Goal: Task Accomplishment & Management: Use online tool/utility

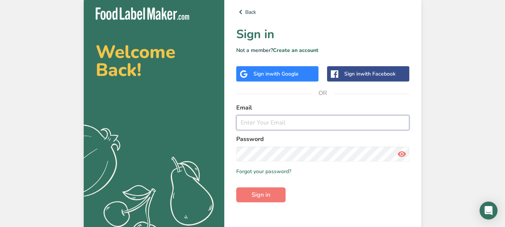
click at [276, 123] on input "email" at bounding box center [322, 122] width 173 height 15
type input "f.b@setisharm.com"
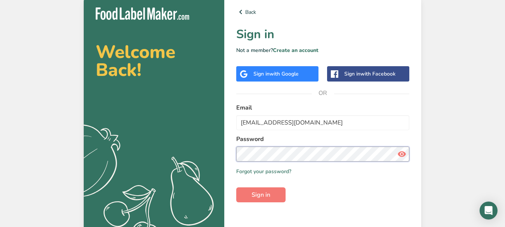
click at [236, 187] on button "Sign in" at bounding box center [260, 194] width 49 height 15
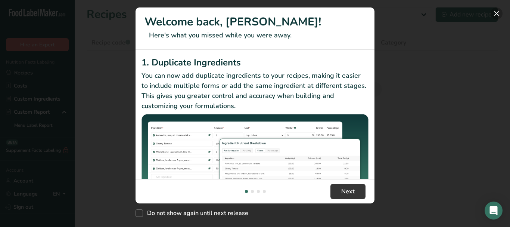
click at [497, 15] on button "New Features" at bounding box center [497, 13] width 12 height 12
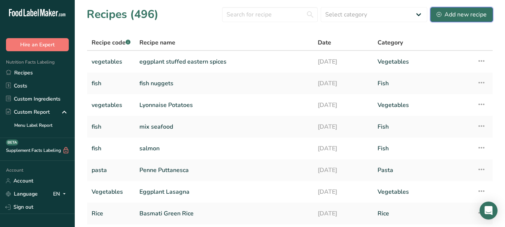
click at [446, 13] on div "Add new recipe" at bounding box center [461, 14] width 50 height 9
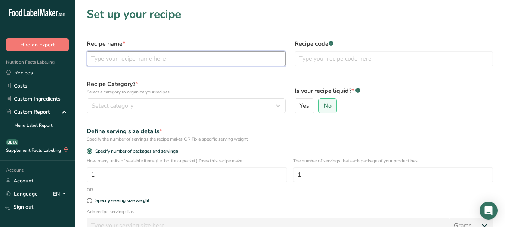
click at [132, 58] on input "text" at bounding box center [186, 58] width 199 height 15
paste input "Penne Salmon"
type input "Penne Salmon"
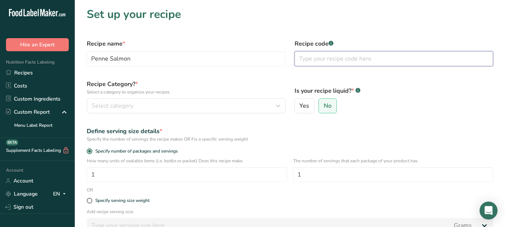
click at [336, 61] on input "text" at bounding box center [393, 58] width 199 height 15
type input "Pasta"
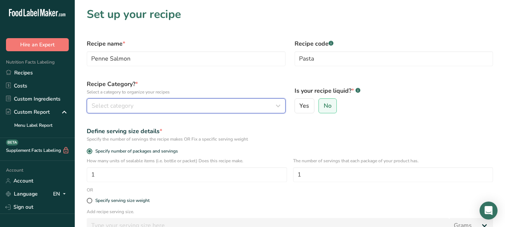
click at [188, 102] on div "Select category" at bounding box center [184, 105] width 185 height 9
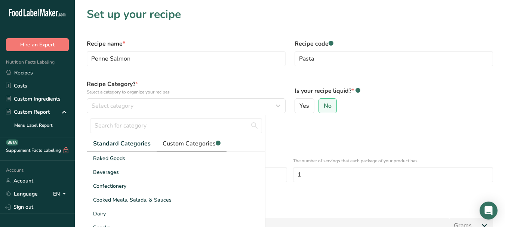
click at [186, 143] on span "Custom Categories .a-a{fill:#347362;}.b-a{fill:#fff;}" at bounding box center [191, 143] width 58 height 9
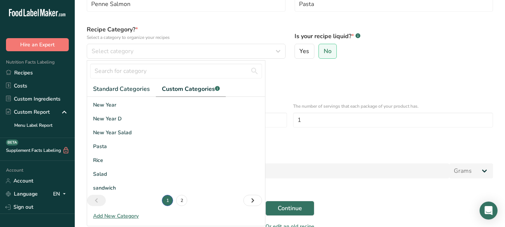
scroll to position [75, 0]
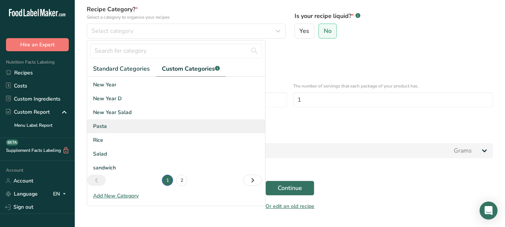
click at [142, 126] on div "Pasta" at bounding box center [176, 126] width 178 height 14
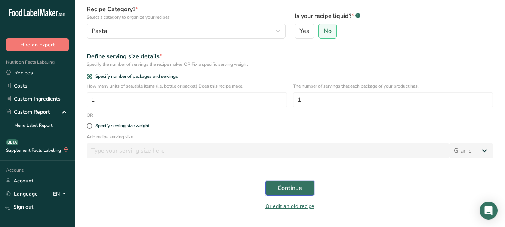
click at [287, 191] on span "Continue" at bounding box center [290, 187] width 24 height 9
click at [303, 191] on button "Continue" at bounding box center [289, 187] width 49 height 15
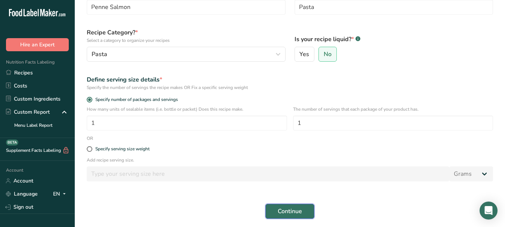
scroll to position [0, 0]
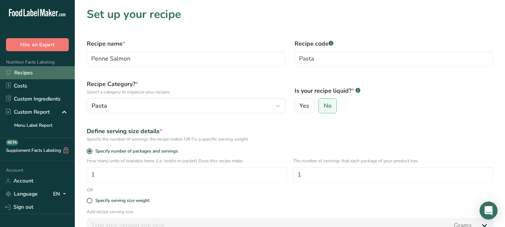
click at [41, 72] on link "Recipes" at bounding box center [37, 72] width 75 height 13
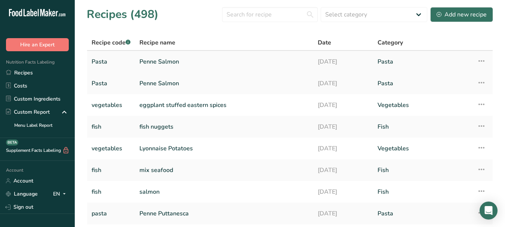
click at [171, 61] on link "Penne Salmon" at bounding box center [223, 62] width 169 height 16
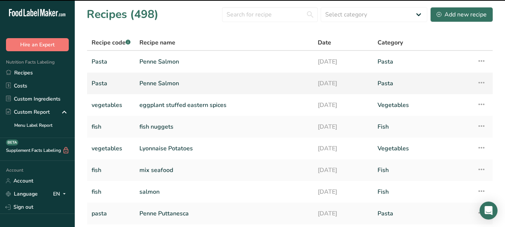
click at [167, 82] on link "Penne Salmon" at bounding box center [223, 83] width 169 height 16
click at [479, 63] on icon at bounding box center [481, 60] width 9 height 13
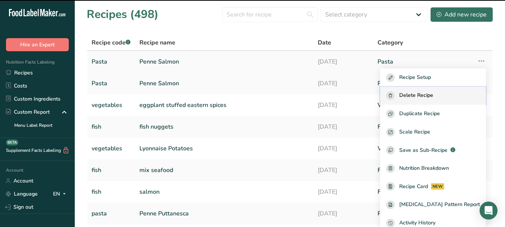
click at [433, 97] on span "Delete Recipe" at bounding box center [416, 95] width 34 height 9
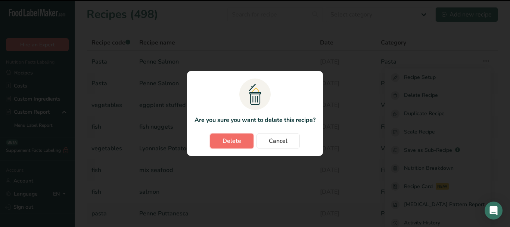
click at [229, 135] on button "Delete" at bounding box center [231, 140] width 43 height 15
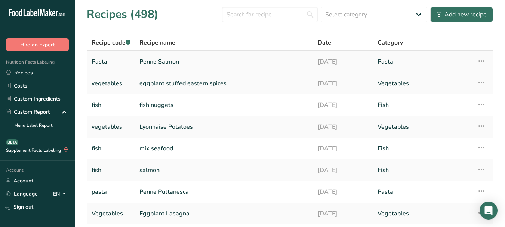
click at [166, 65] on link "Penne Salmon" at bounding box center [223, 62] width 169 height 16
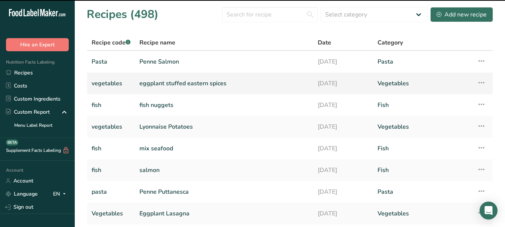
click at [167, 82] on link "eggplant stuffed eastern spices" at bounding box center [223, 83] width 169 height 16
click at [25, 206] on link "Sign out" at bounding box center [37, 206] width 75 height 13
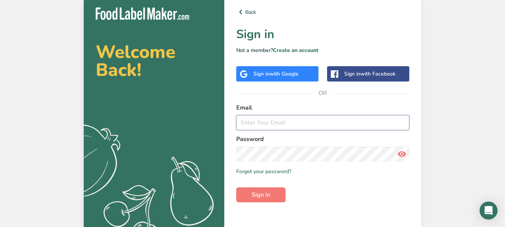
click at [276, 123] on input "email" at bounding box center [322, 122] width 173 height 15
type input "f.b@setisharm.com"
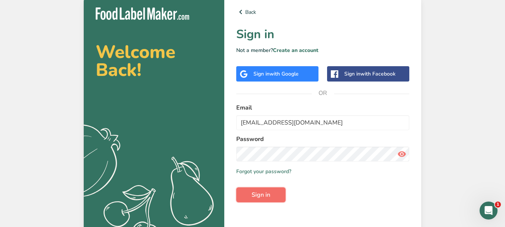
click at [259, 198] on span "Sign in" at bounding box center [260, 194] width 19 height 9
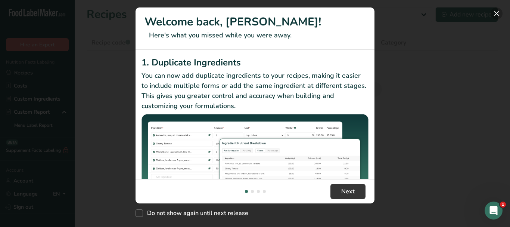
click at [495, 16] on button "New Features" at bounding box center [497, 13] width 12 height 12
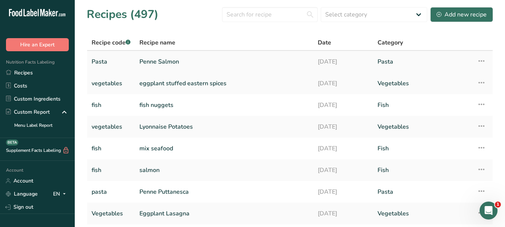
click at [153, 57] on link "Penne Salmon" at bounding box center [223, 62] width 169 height 16
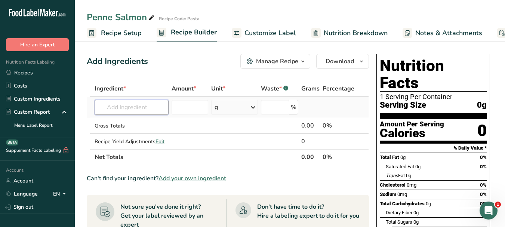
paste input "salmon"
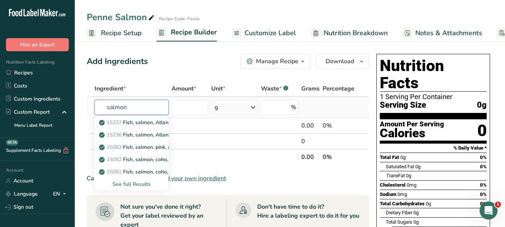
type input "salmon"
click at [132, 184] on div "See full Results" at bounding box center [131, 184] width 62 height 8
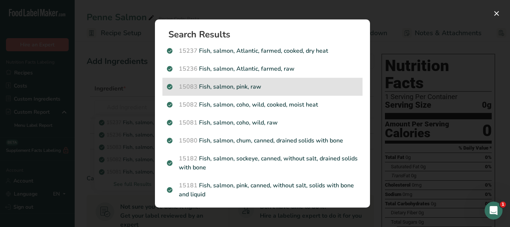
click at [284, 83] on p "15083 Fish, salmon, pink, raw" at bounding box center [262, 86] width 191 height 9
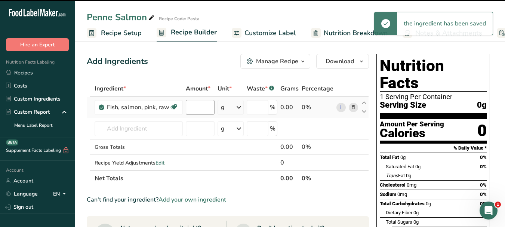
type input "0"
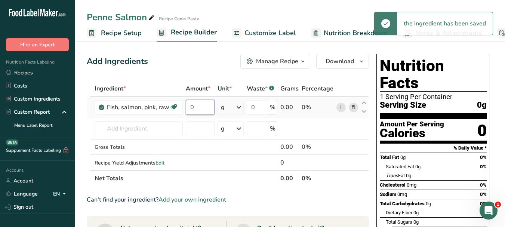
click at [190, 109] on input "0" at bounding box center [200, 107] width 29 height 15
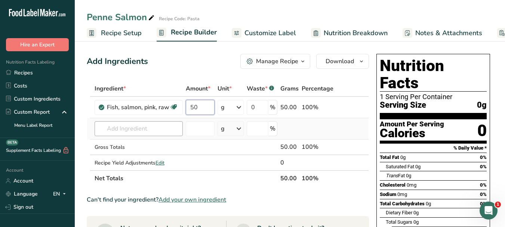
type input "50"
click at [155, 126] on div "Ingredient * Amount * Unit * Waste * .a-a{fill:#347362;}.b-a{fill:#fff;} Grams …" at bounding box center [228, 133] width 282 height 105
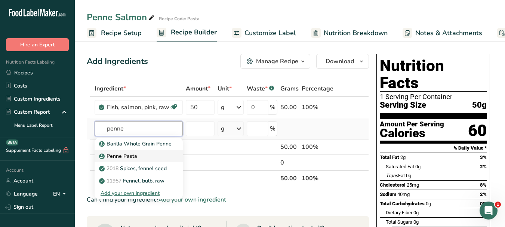
type input "penne"
click at [136, 156] on div "Penne Pasta" at bounding box center [132, 156] width 64 height 8
type input "Penne Pasta"
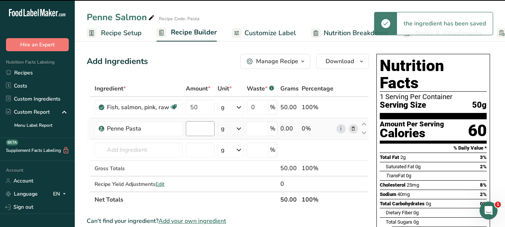
type input "0"
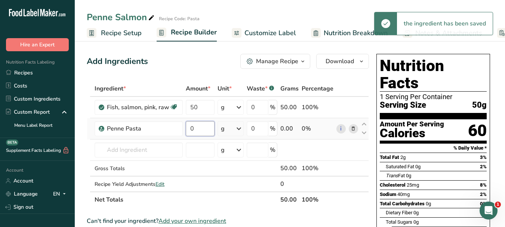
click at [188, 126] on input "0" at bounding box center [200, 128] width 29 height 15
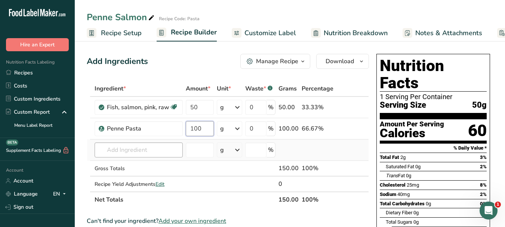
type input "100"
click at [151, 151] on div "Ingredient * Amount * Unit * Waste * .a-a{fill:#347362;}.b-a{fill:#fff;} Grams …" at bounding box center [228, 144] width 282 height 127
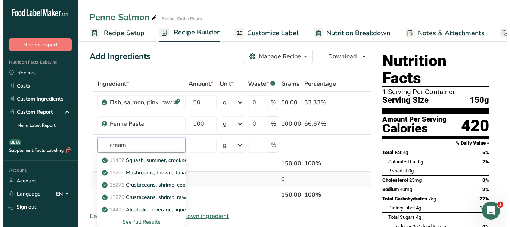
scroll to position [37, 0]
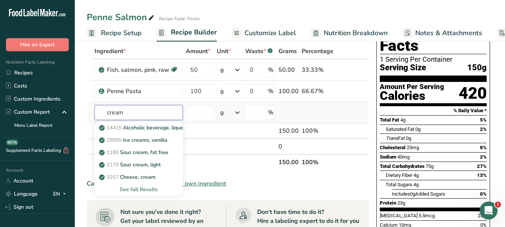
type input "cream"
click at [140, 191] on div "See full Results" at bounding box center [138, 189] width 76 height 8
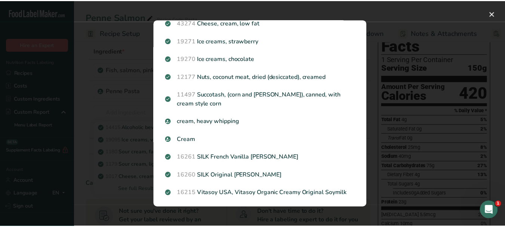
scroll to position [261, 0]
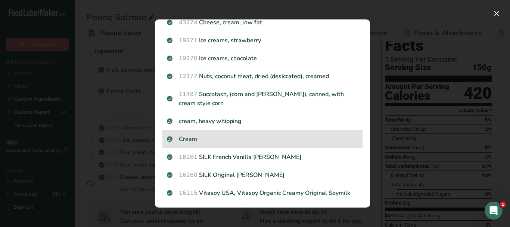
click at [244, 136] on p "Cream" at bounding box center [262, 138] width 191 height 9
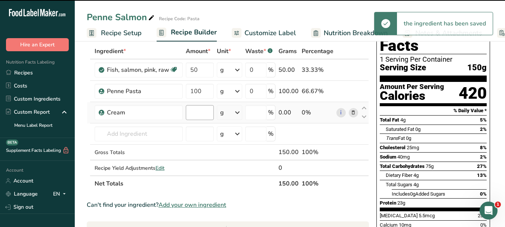
type input "0"
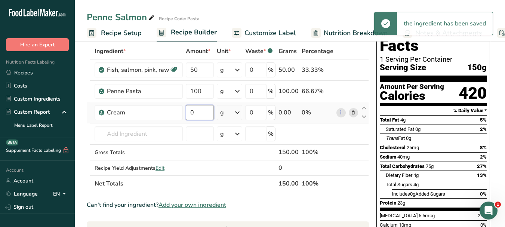
click at [191, 111] on input "0" at bounding box center [200, 112] width 28 height 15
type input "2"
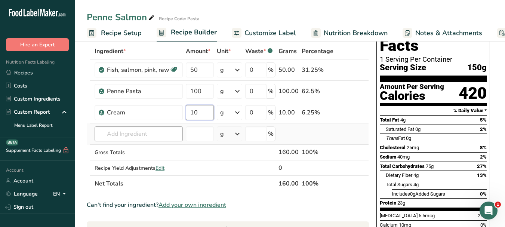
type input "10"
click at [134, 137] on div "Ingredient * Amount * Unit * Waste * .a-a{fill:#347362;}.b-a{fill:#fff;} Grams …" at bounding box center [228, 117] width 282 height 148
paste input "garlic"
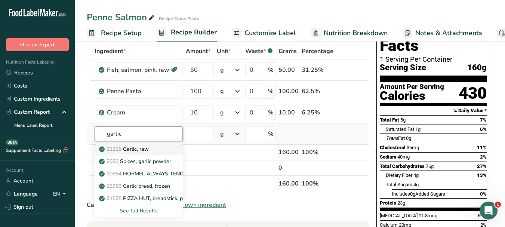
type input "garlic"
click at [147, 149] on p "11215 Garlic, raw" at bounding box center [124, 149] width 48 height 8
type input "Garlic, raw"
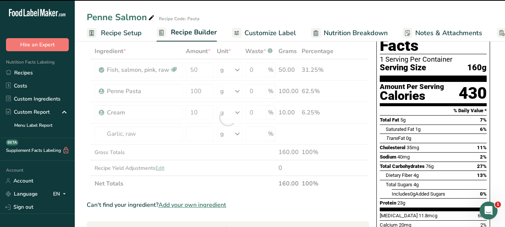
type input "0"
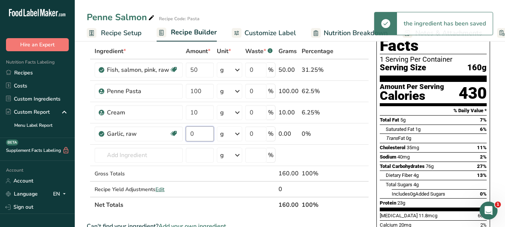
click at [191, 131] on input "0" at bounding box center [200, 133] width 28 height 15
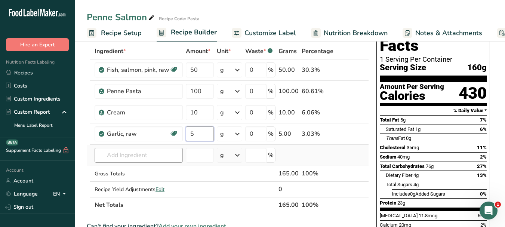
type input "5"
click at [154, 155] on div "Ingredient * Amount * Unit * Waste * .a-a{fill:#347362;}.b-a{fill:#fff;} Grams …" at bounding box center [228, 127] width 282 height 169
paste input "olive oil"
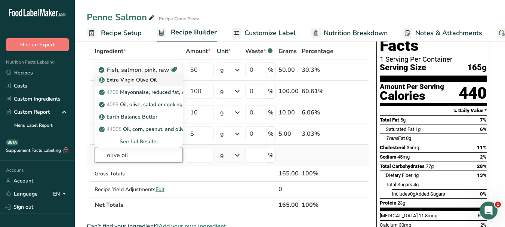
type input "olive oil"
click at [159, 78] on div "Extra Virgin Olive Oil" at bounding box center [132, 80] width 64 height 8
type input "Extra Virgin Olive Oil"
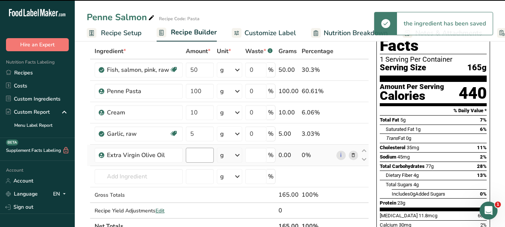
type input "0"
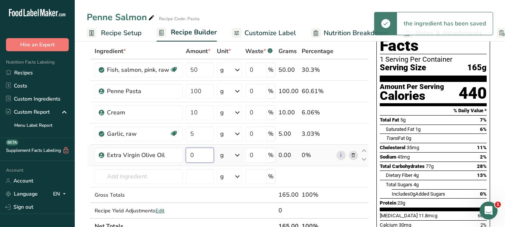
click at [190, 151] on input "0" at bounding box center [200, 155] width 28 height 15
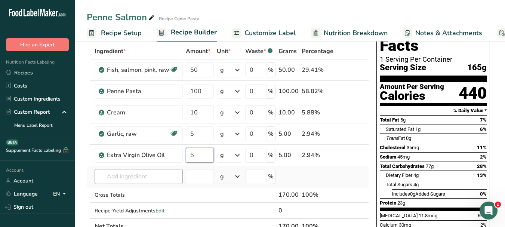
type input "5"
click at [145, 176] on div "Ingredient * Amount * Unit * Waste * .a-a{fill:#347362;}.b-a{fill:#fff;} Grams …" at bounding box center [228, 138] width 282 height 191
paste input "Parmesan cheese"
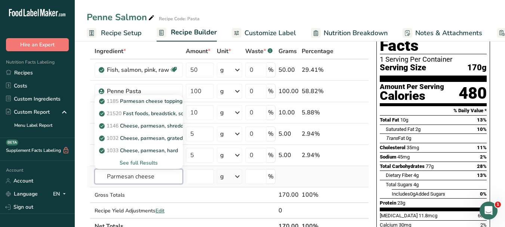
type input "Parmesan cheese"
click at [151, 162] on div "See full Results" at bounding box center [138, 163] width 76 height 8
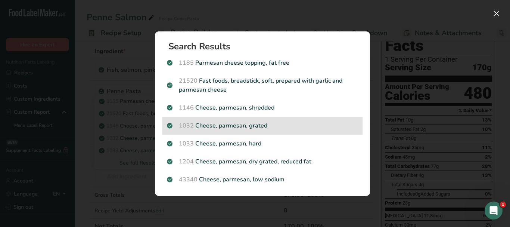
click at [282, 124] on p "1032 Cheese, parmesan, grated" at bounding box center [262, 125] width 191 height 9
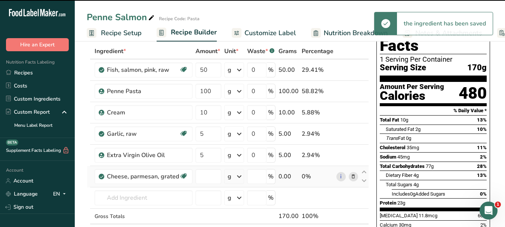
type input "0"
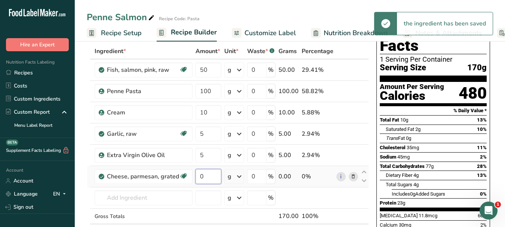
click at [196, 175] on input "0" at bounding box center [208, 176] width 26 height 15
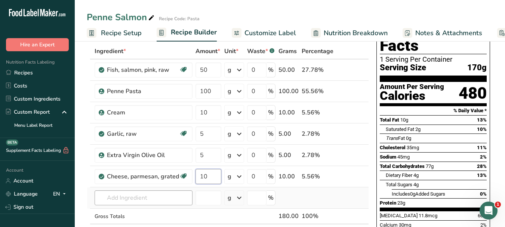
type input "10"
click at [148, 199] on div "Ingredient * Amount * Unit * Waste * .a-a{fill:#347362;}.b-a{fill:#fff;} Grams …" at bounding box center [228, 149] width 282 height 212
paste input "salt"
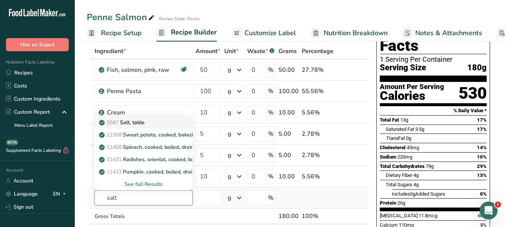
type input "salt"
click at [157, 121] on div "2047 Salt, table" at bounding box center [137, 122] width 74 height 8
type input "Salt, table"
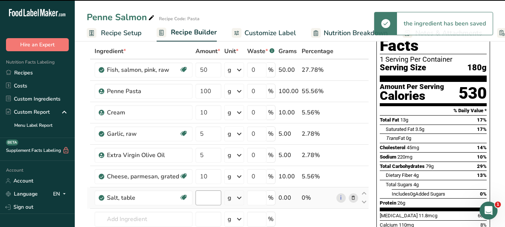
type input "0"
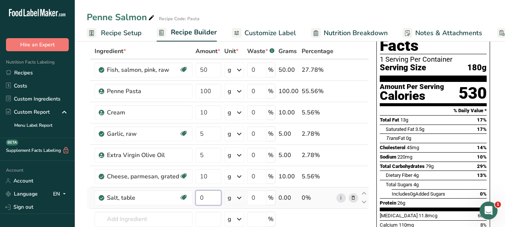
click at [198, 198] on input "0" at bounding box center [208, 197] width 26 height 15
type input "2"
click at [157, 217] on div "Ingredient * Amount * Unit * Waste * .a-a{fill:#347362;}.b-a{fill:#fff;} Grams …" at bounding box center [228, 159] width 282 height 233
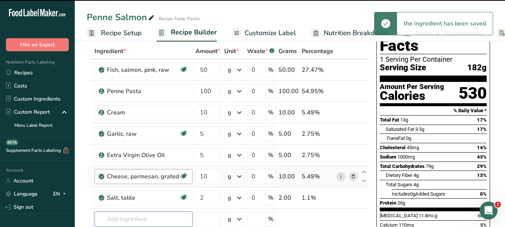
scroll to position [75, 0]
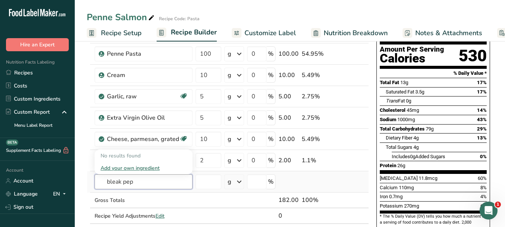
click at [115, 182] on input "bleak pep" at bounding box center [144, 181] width 98 height 15
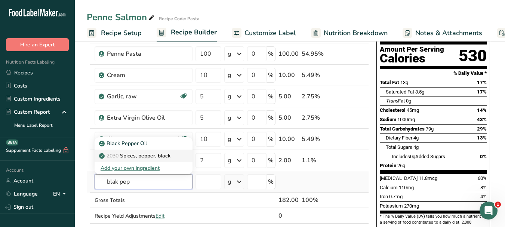
type input "blak pep"
click at [155, 155] on p "2030 Spices, pepper, black" at bounding box center [135, 156] width 70 height 8
type input "Spices, pepper, black"
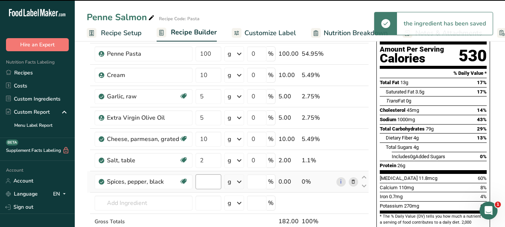
type input "0"
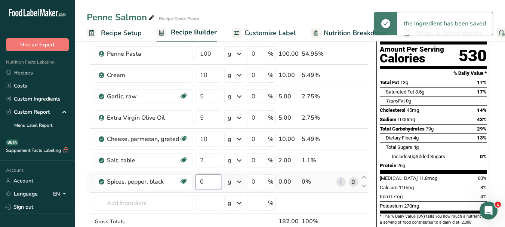
click at [198, 179] on input "0" at bounding box center [208, 181] width 26 height 15
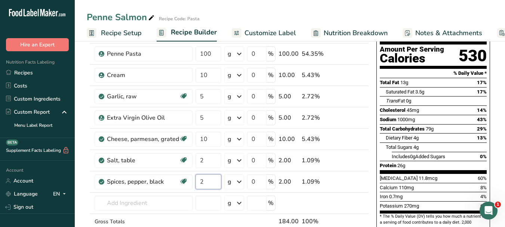
type input "2"
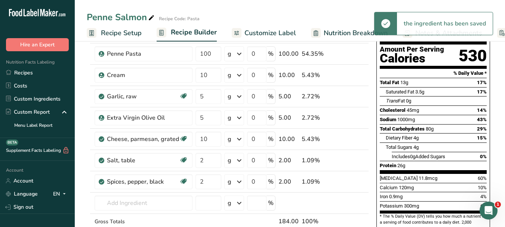
click at [260, 34] on span "Customize Label" at bounding box center [270, 33] width 52 height 10
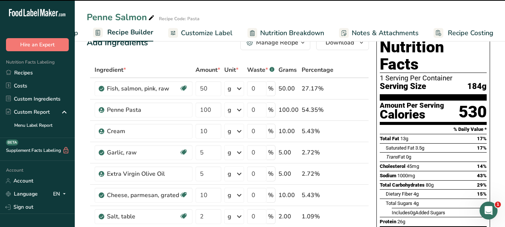
scroll to position [0, 0]
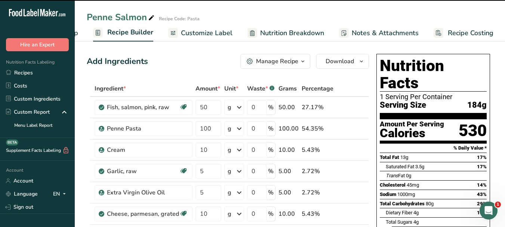
click at [196, 33] on span "Customize Label" at bounding box center [207, 33] width 52 height 10
click at [257, 33] on link "Nutrition Breakdown" at bounding box center [285, 33] width 77 height 17
click at [196, 31] on span "Customize Label" at bounding box center [207, 33] width 52 height 10
click at [487, 211] on icon "Open Intercom Messenger" at bounding box center [488, 210] width 12 height 12
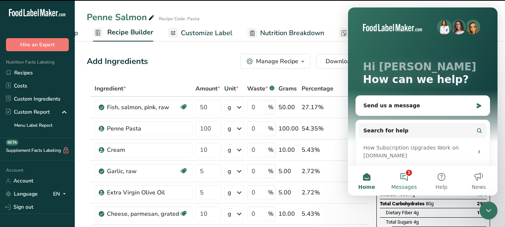
click at [403, 179] on button "1 Messages" at bounding box center [403, 180] width 37 height 30
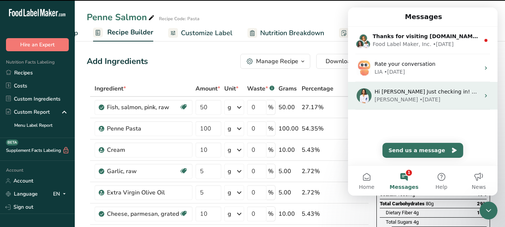
click at [485, 95] on icon "Intercom messenger" at bounding box center [486, 95] width 2 height 3
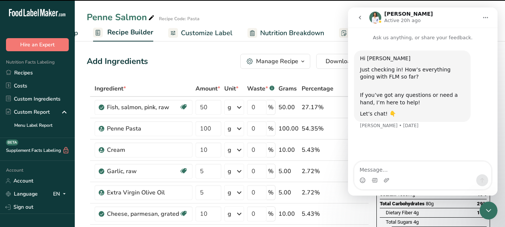
click at [363, 15] on button "go back" at bounding box center [360, 17] width 14 height 14
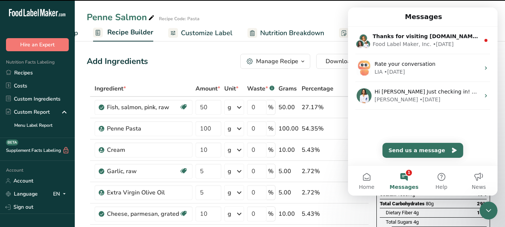
click at [487, 209] on icon "Close Intercom Messenger" at bounding box center [488, 210] width 9 height 9
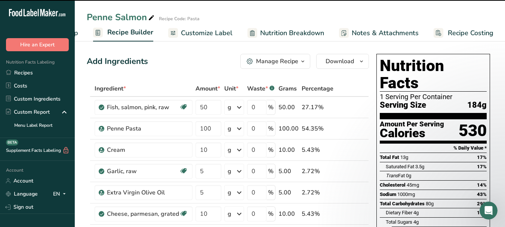
click at [207, 31] on span "Customize Label" at bounding box center [207, 33] width 52 height 10
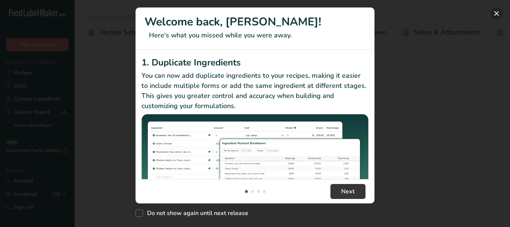
click at [502, 12] on button "New Features" at bounding box center [497, 13] width 12 height 12
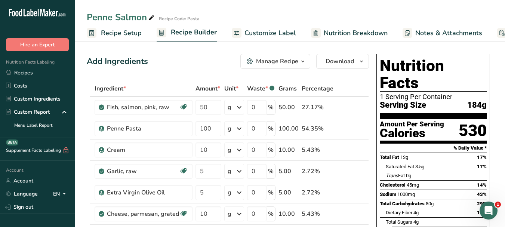
click at [245, 34] on span "Customize Label" at bounding box center [270, 33] width 52 height 10
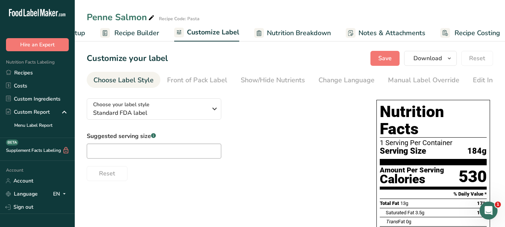
scroll to position [0, 64]
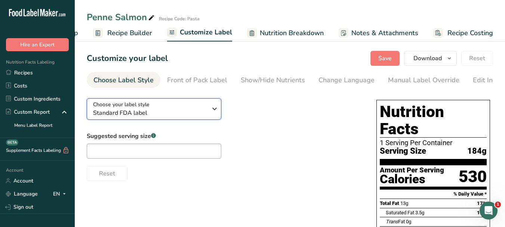
click at [214, 111] on icon "button" at bounding box center [214, 108] width 9 height 13
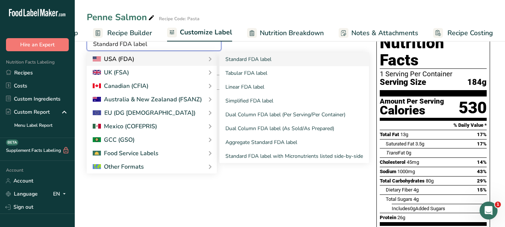
scroll to position [75, 0]
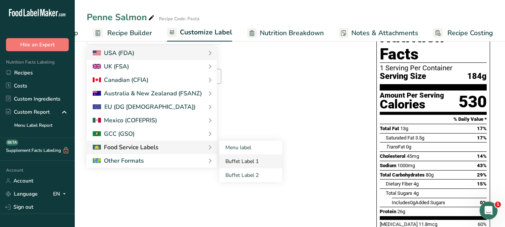
click at [233, 162] on link "Buffet Label 1" at bounding box center [250, 161] width 63 height 14
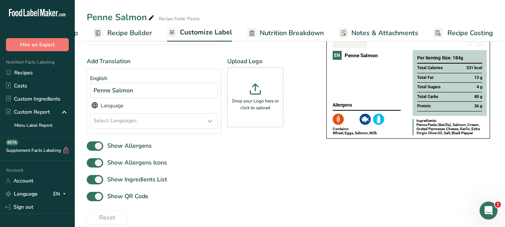
click at [208, 123] on icon at bounding box center [209, 120] width 9 height 13
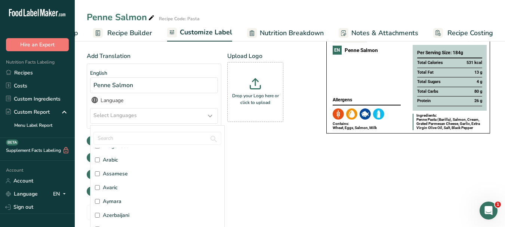
scroll to position [6, 0]
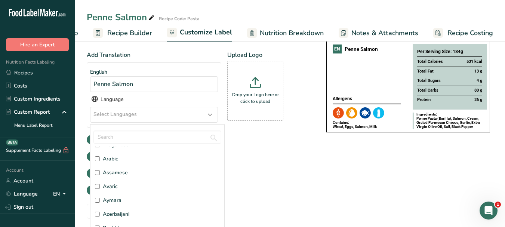
click at [128, 162] on label "Arabic" at bounding box center [157, 159] width 125 height 8
click at [100, 161] on input "Arabic" at bounding box center [97, 158] width 5 height 5
checkbox input "true"
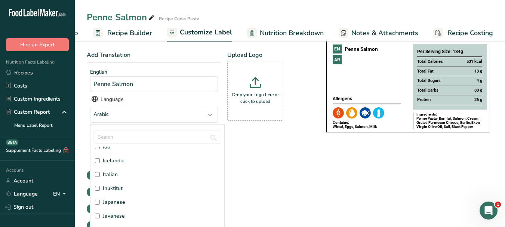
scroll to position [934, 0]
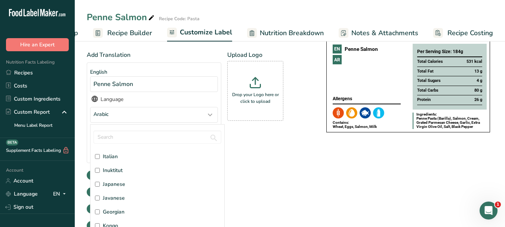
click at [115, 156] on span "Italian" at bounding box center [110, 156] width 15 height 8
click at [100, 156] on input "Italian" at bounding box center [97, 156] width 5 height 5
checkbox input "true"
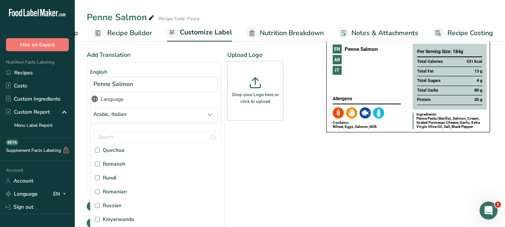
scroll to position [1793, 0]
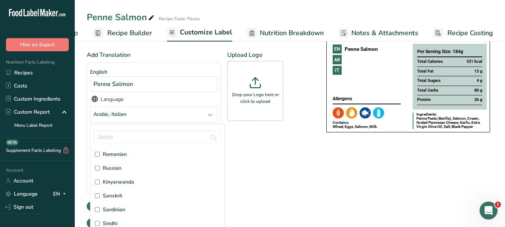
click at [116, 169] on span "Russian" at bounding box center [112, 168] width 19 height 8
click at [100, 169] on input "Russian" at bounding box center [97, 167] width 5 height 5
checkbox input "true"
click at [271, 165] on div "Add Translation English Penne Salmon Language Arabic, Italian, Russian Afar [GE…" at bounding box center [199, 140] width 225 height 180
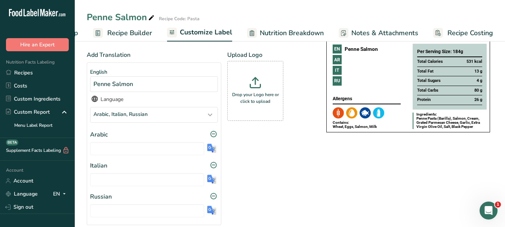
click at [214, 150] on img at bounding box center [211, 147] width 9 height 9
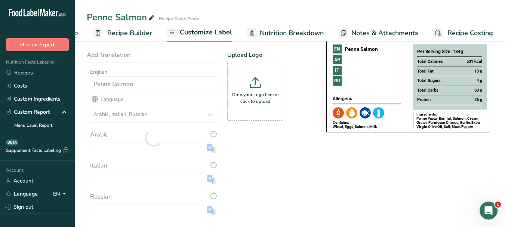
type input "[PERSON_NAME]"
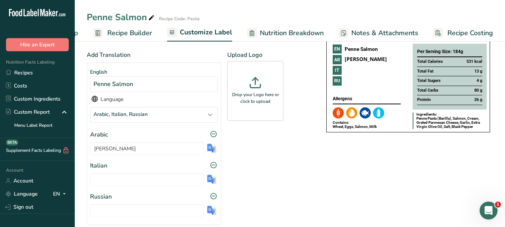
click at [211, 179] on img at bounding box center [211, 178] width 9 height 9
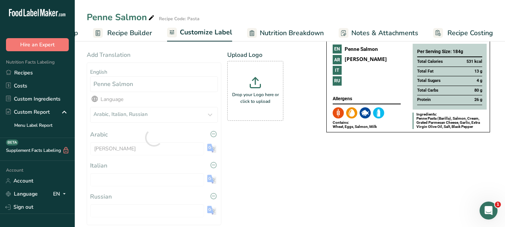
type input "Penne al salmone"
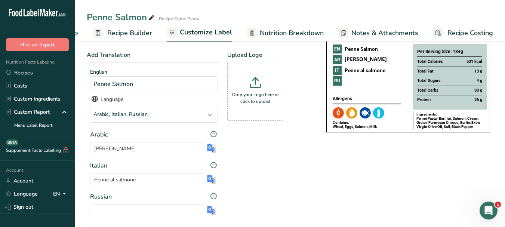
click at [210, 213] on img at bounding box center [211, 209] width 9 height 9
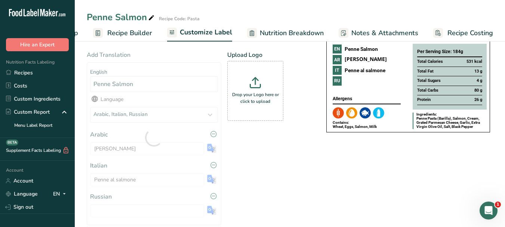
type input "Пенне с лососем"
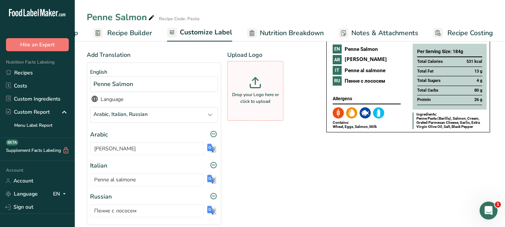
click at [256, 91] on div "Drop your Logo here or click to upload" at bounding box center [255, 91] width 52 height 56
click at [256, 91] on input "Drop your Logo here or click to upload" at bounding box center [255, 91] width 56 height 60
type input "C:\fakepath\Logo_001.png"
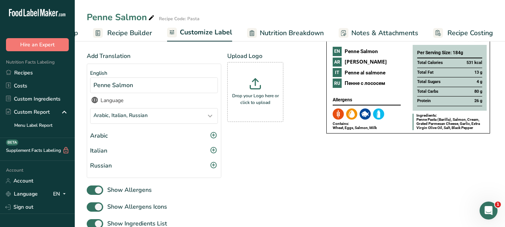
scroll to position [81, 0]
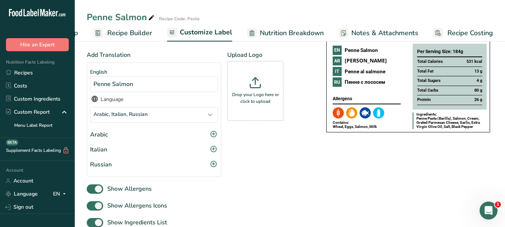
click at [213, 135] on icon at bounding box center [213, 135] width 7 height 12
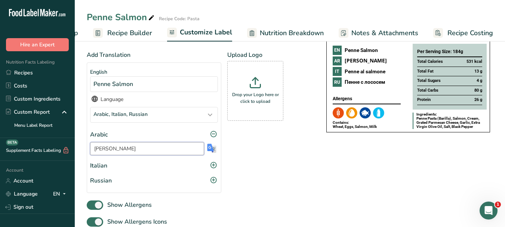
drag, startPoint x: 106, startPoint y: 150, endPoint x: 115, endPoint y: 150, distance: 9.0
click at [115, 150] on input "[PERSON_NAME]" at bounding box center [147, 148] width 114 height 13
type input "بنا سلمون"
click at [306, 172] on div "Add Translation English Penne Salmon Language Arabic, Italian, Russian Afar [GE…" at bounding box center [199, 124] width 225 height 148
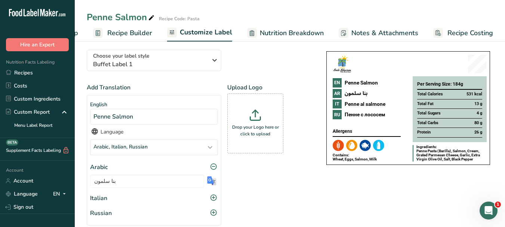
scroll to position [0, 0]
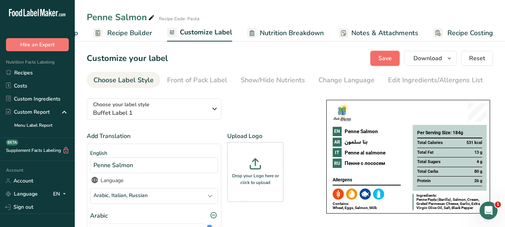
click at [390, 58] on span "Save" at bounding box center [384, 58] width 13 height 9
click at [447, 58] on icon "button" at bounding box center [449, 58] width 6 height 9
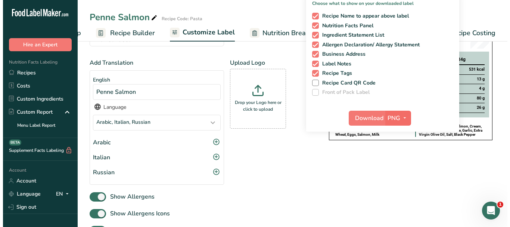
scroll to position [75, 0]
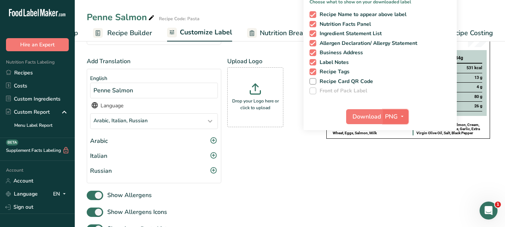
click at [399, 115] on icon "button" at bounding box center [402, 116] width 6 height 9
click at [394, 169] on link "PDF" at bounding box center [396, 168] width 24 height 12
click at [360, 114] on span "Download" at bounding box center [367, 116] width 28 height 9
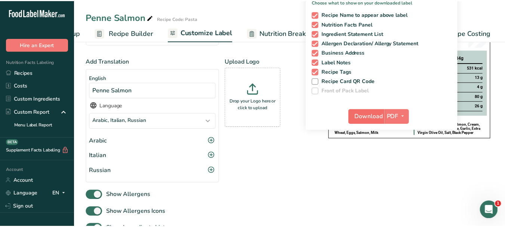
scroll to position [0, 58]
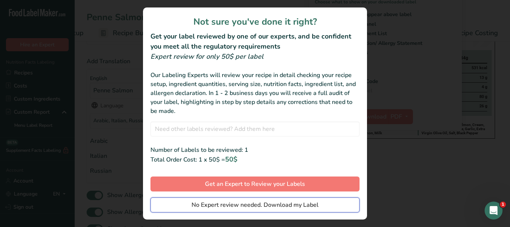
click at [266, 202] on span "No Expert review needed. Download my Label" at bounding box center [255, 204] width 127 height 9
